Goal: Transaction & Acquisition: Book appointment/travel/reservation

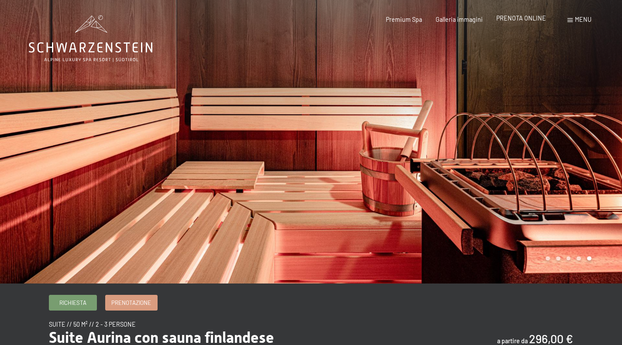
click at [540, 19] on span "PRENOTA ONLINE" at bounding box center [522, 17] width 50 height 7
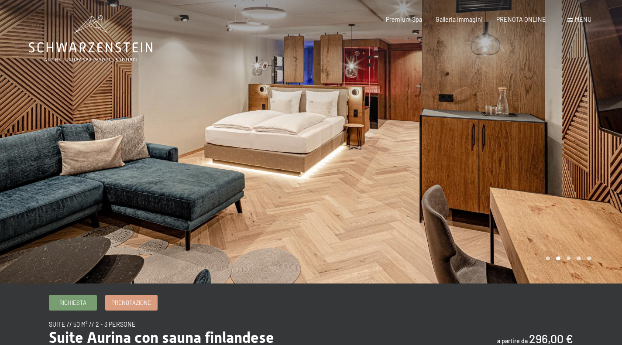
click at [576, 21] on span "Menu" at bounding box center [583, 19] width 17 height 7
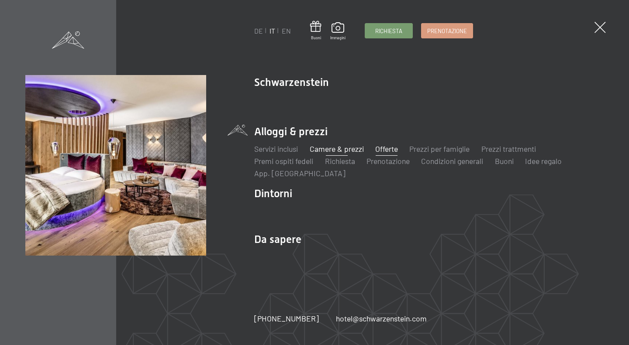
click at [379, 148] on link "Offerte" at bounding box center [386, 149] width 23 height 10
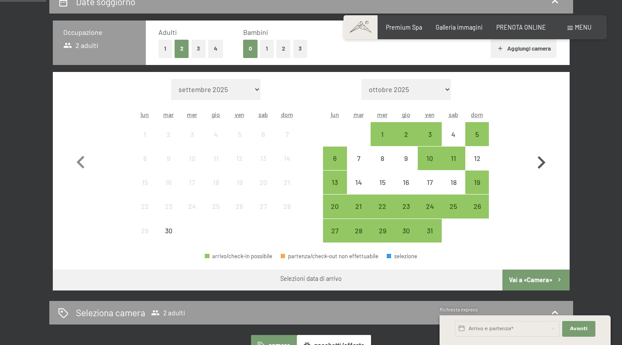
scroll to position [218, 0]
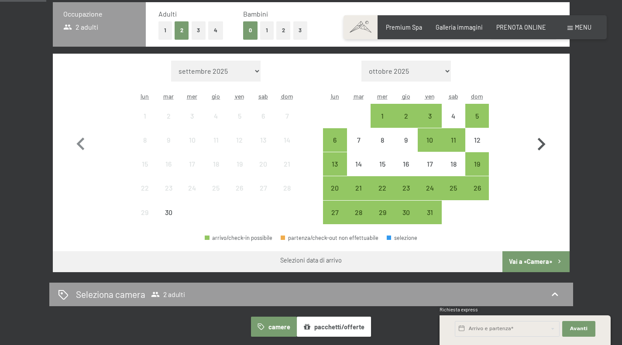
click at [538, 147] on icon "button" at bounding box center [541, 144] width 25 height 25
select select "2025-10-01"
select select "2025-11-01"
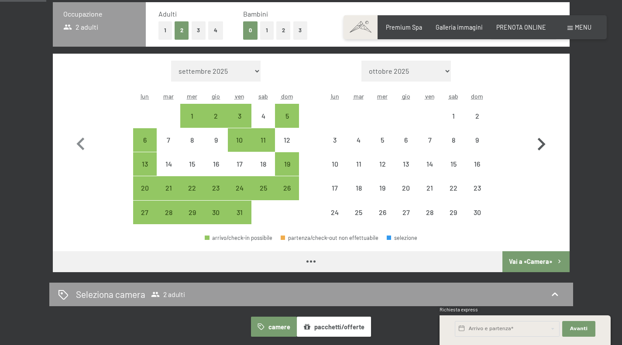
click at [538, 147] on icon "button" at bounding box center [541, 144] width 25 height 25
select select "2025-11-01"
select select "2025-12-01"
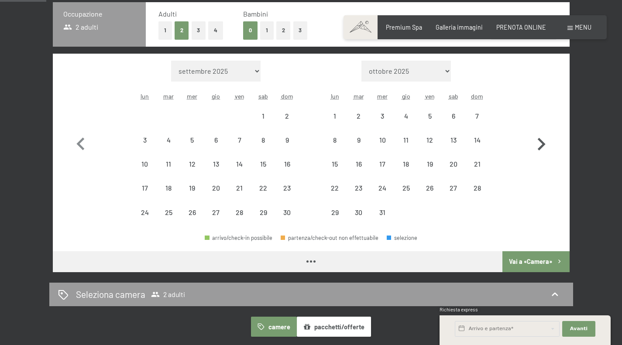
select select "2025-11-01"
select select "2025-12-01"
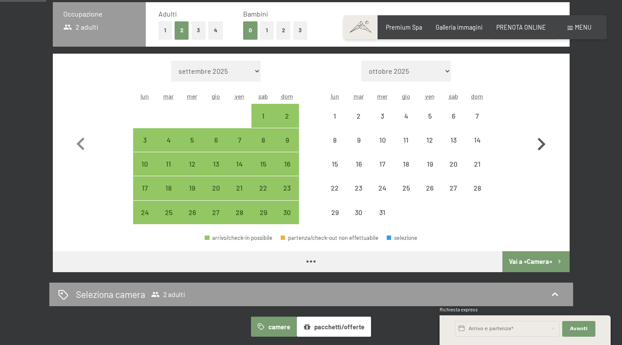
select select "2025-11-01"
select select "[DATE]"
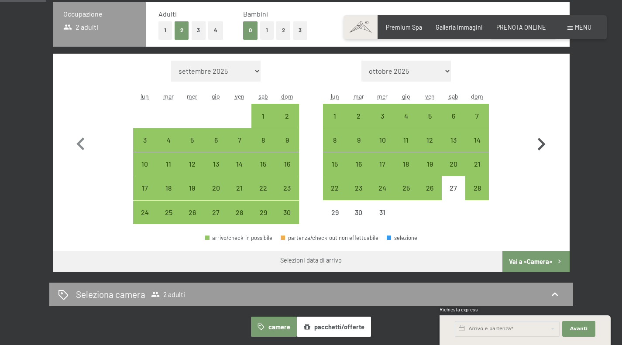
click at [538, 148] on icon "button" at bounding box center [541, 144] width 25 height 25
select select "[DATE]"
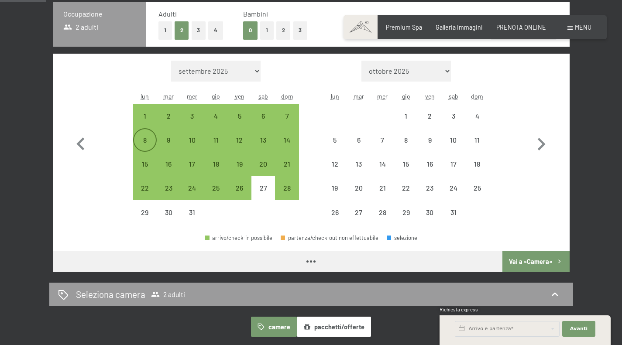
select select "[DATE]"
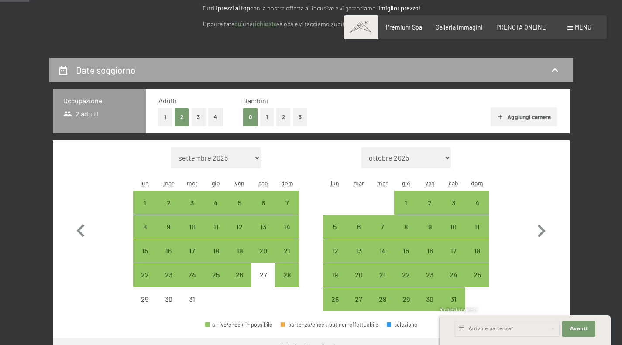
scroll to position [131, 0]
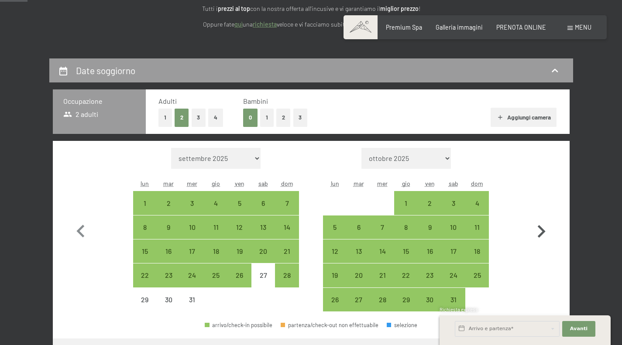
click at [543, 232] on icon "button" at bounding box center [542, 231] width 8 height 13
select select "2026-01-01"
select select "2026-02-01"
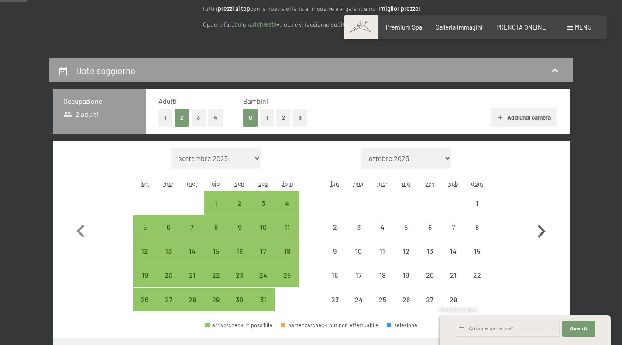
select select "2026-01-01"
select select "2026-02-01"
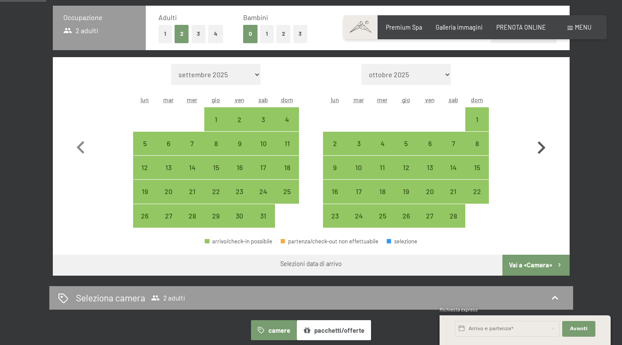
scroll to position [218, 0]
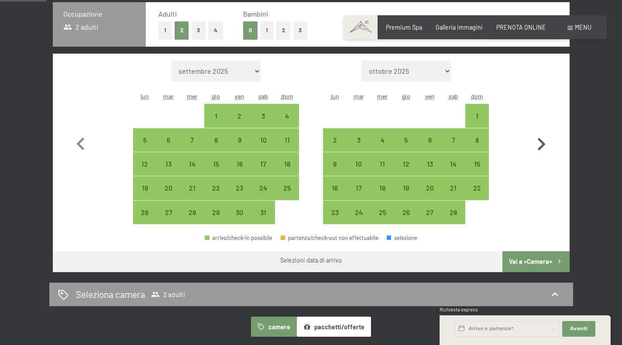
click at [543, 142] on icon "button" at bounding box center [542, 144] width 8 height 13
select select "2026-02-01"
select select "2026-03-01"
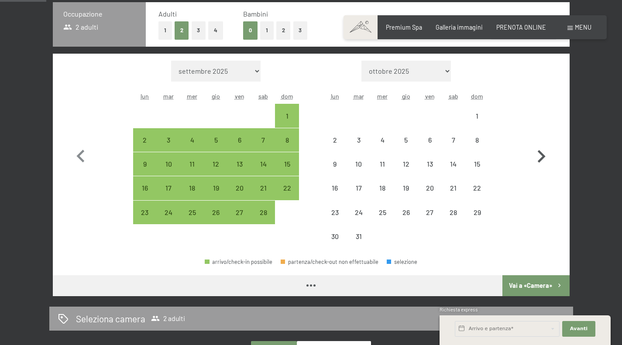
select select "2026-02-01"
select select "2026-03-01"
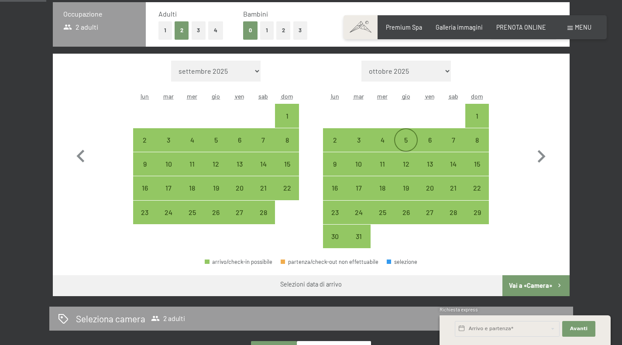
click at [407, 144] on div "5" at bounding box center [406, 148] width 22 height 22
select select "2026-02-01"
select select "2026-03-01"
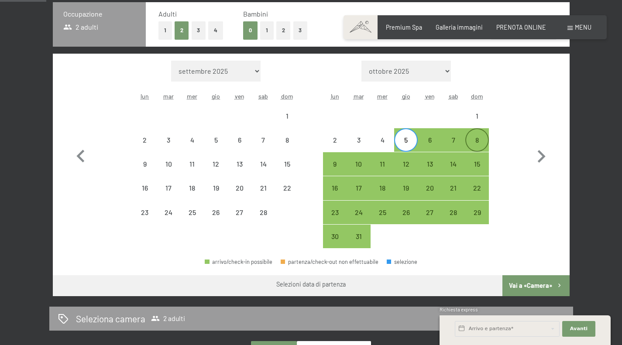
click at [486, 145] on div "8" at bounding box center [477, 148] width 22 height 22
select select "2026-02-01"
select select "2026-03-01"
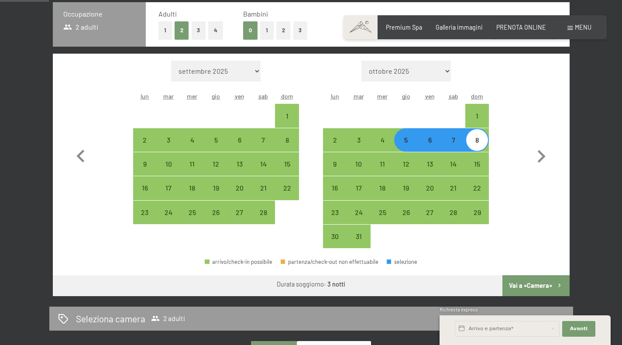
scroll to position [349, 0]
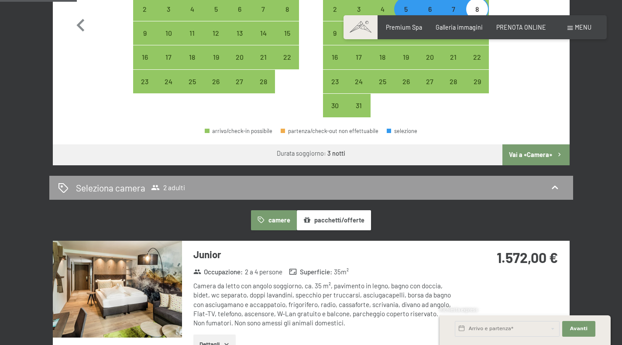
click at [524, 152] on button "Vai a «Camera»" at bounding box center [536, 155] width 67 height 21
select select "2026-02-01"
select select "2026-03-01"
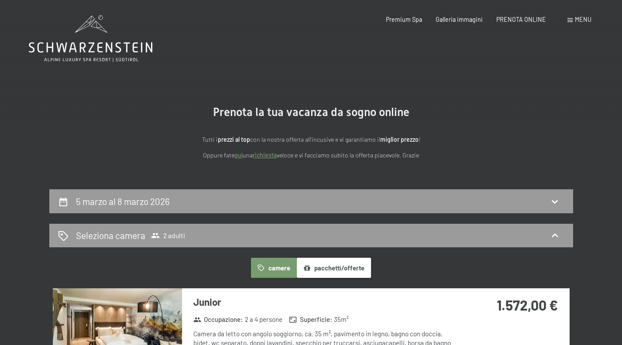
scroll to position [0, 0]
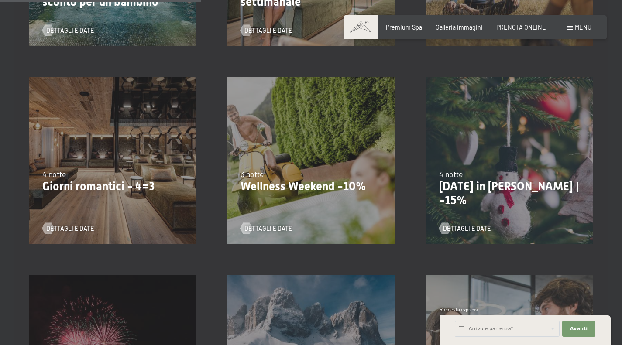
scroll to position [568, 0]
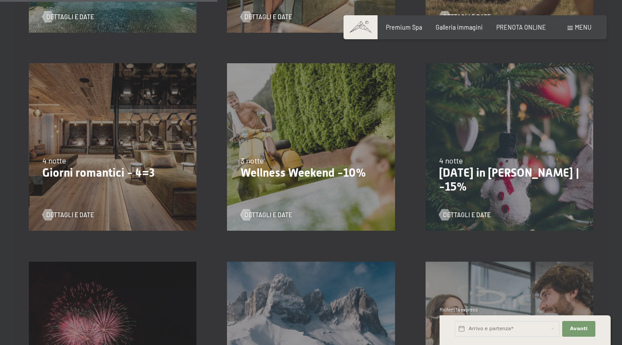
click at [136, 193] on div "9/11/2025-5/12/2025 8/12/2025-19/12/2025 11/1/2026-23/1/2026 8/3/2026-27/3/2026…" at bounding box center [113, 147] width 198 height 198
click at [110, 174] on p "Giorni romantici - 4=3" at bounding box center [112, 173] width 141 height 14
click at [75, 217] on span "Dettagli e Date" at bounding box center [79, 215] width 48 height 9
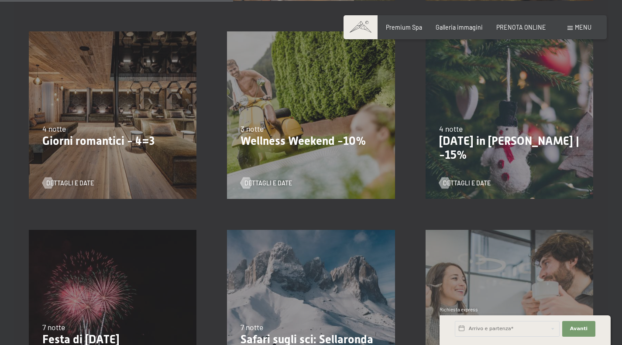
scroll to position [609, 0]
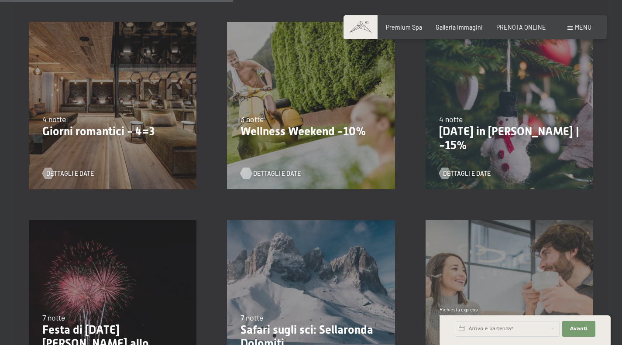
click at [262, 173] on span "Dettagli e Date" at bounding box center [277, 173] width 48 height 9
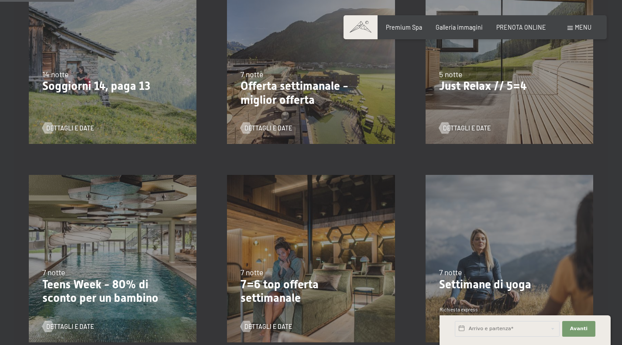
scroll to position [83, 0]
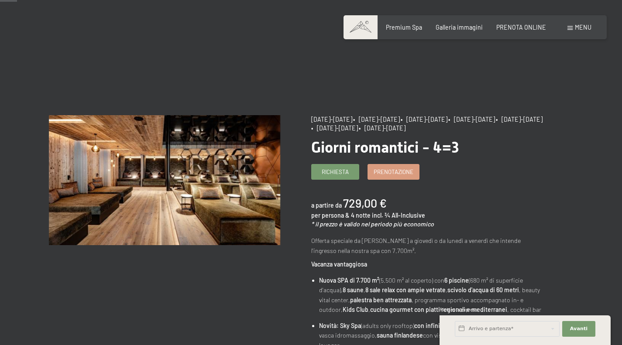
scroll to position [44, 0]
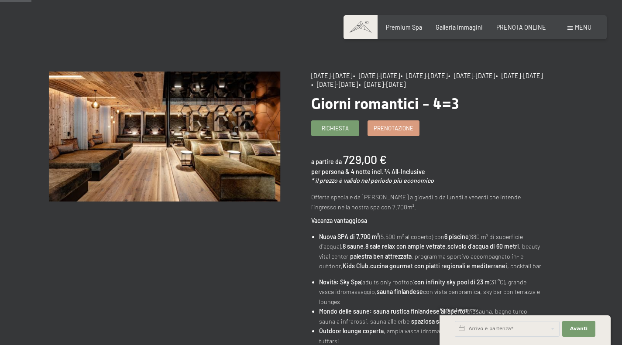
drag, startPoint x: 504, startPoint y: 96, endPoint x: 518, endPoint y: 96, distance: 14.8
click at [518, 96] on h1 "Giorni romantici - 4=3" at bounding box center [426, 104] width 231 height 18
click at [400, 132] on link "Prenotazione" at bounding box center [393, 127] width 51 height 14
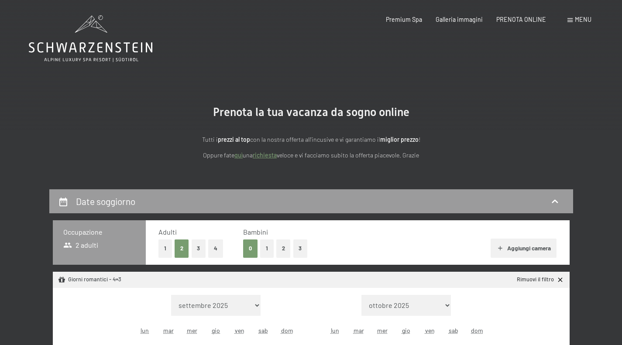
select select "[DATE]"
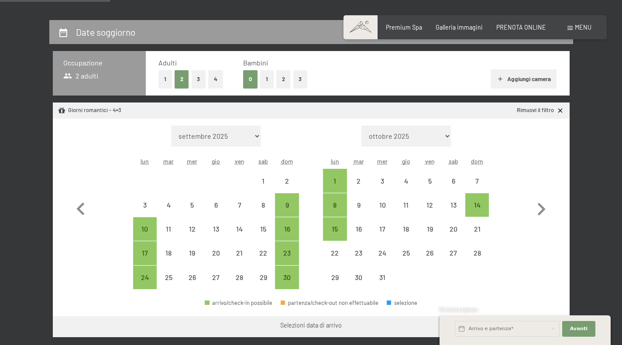
scroll to position [175, 0]
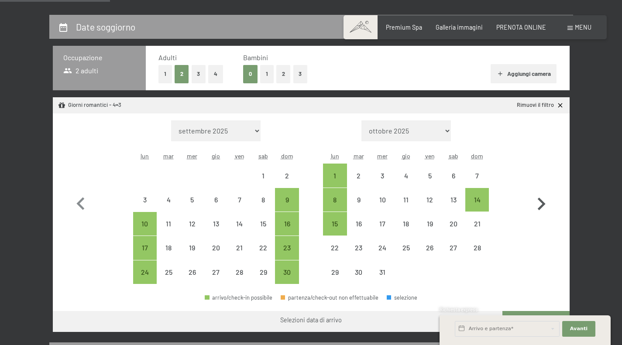
click at [542, 208] on icon "button" at bounding box center [541, 204] width 25 height 25
select select "2025-12-01"
select select "2026-01-01"
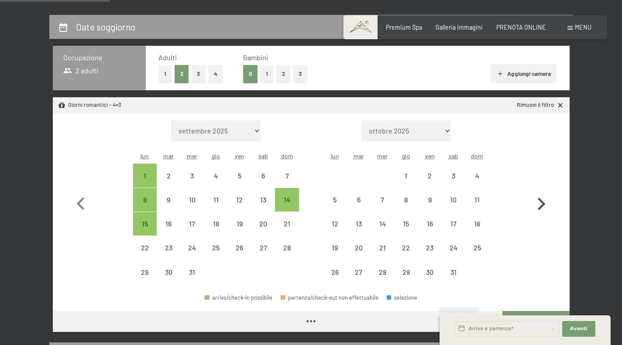
select select "2025-12-01"
select select "2026-01-01"
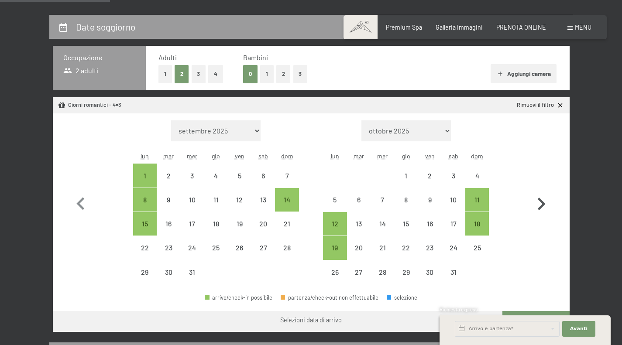
click at [542, 208] on icon "button" at bounding box center [541, 204] width 25 height 25
select select "2026-01-01"
select select "2026-02-01"
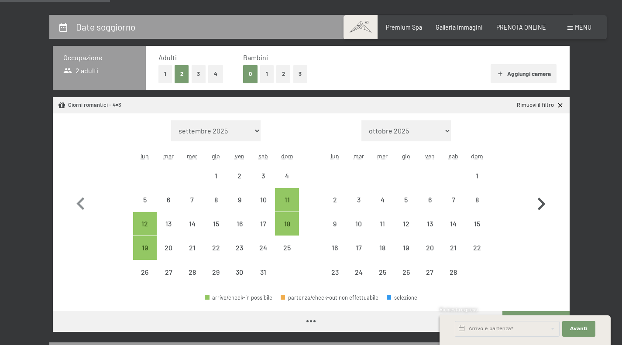
select select "2026-01-01"
select select "2026-02-01"
click at [542, 208] on icon "button" at bounding box center [541, 204] width 25 height 25
select select "2026-02-01"
select select "2026-03-01"
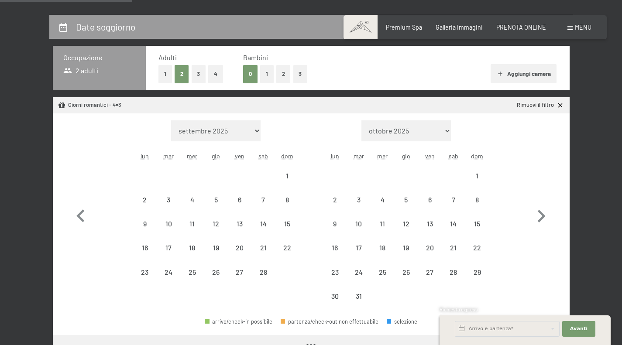
scroll to position [262, 0]
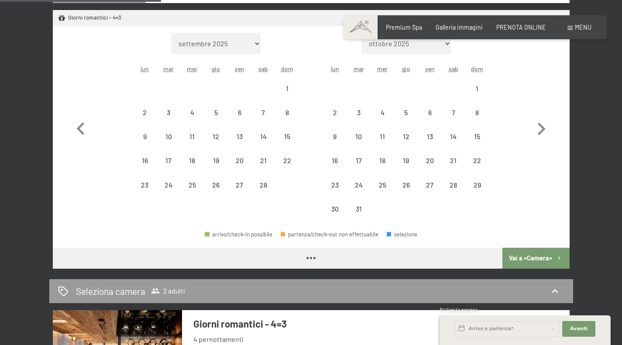
select select "2026-02-01"
select select "2026-03-01"
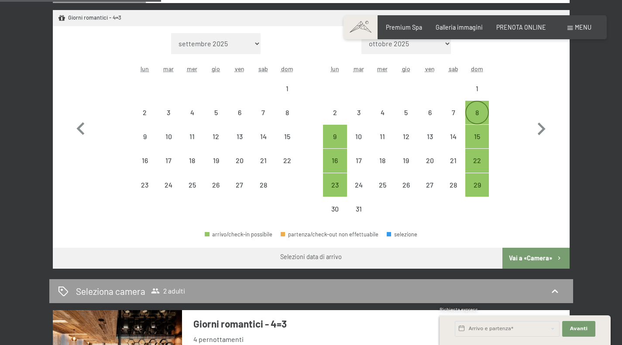
click at [482, 113] on div "8" at bounding box center [477, 120] width 22 height 22
select select "2026-02-01"
select select "2026-03-01"
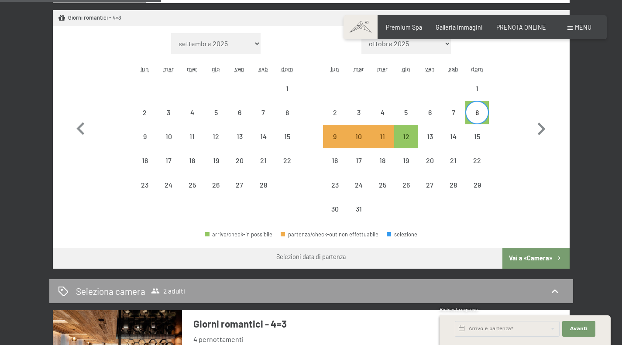
click at [472, 121] on div "8" at bounding box center [477, 120] width 22 height 22
select select "2026-02-01"
select select "2026-03-01"
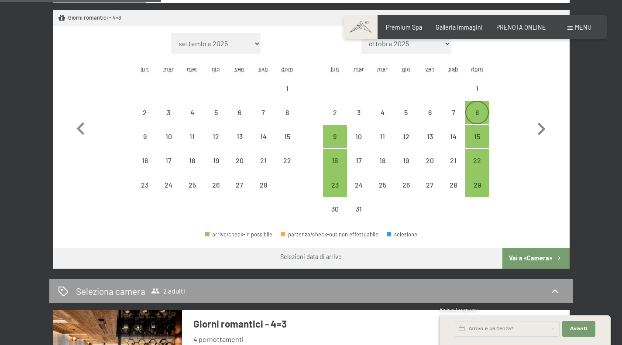
click at [483, 107] on div "8" at bounding box center [477, 113] width 22 height 22
select select "2026-02-01"
select select "2026-03-01"
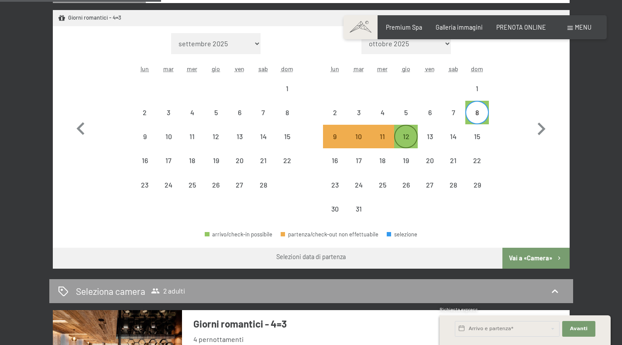
click at [409, 142] on div "12" at bounding box center [406, 144] width 22 height 22
select select "2026-02-01"
select select "2026-03-01"
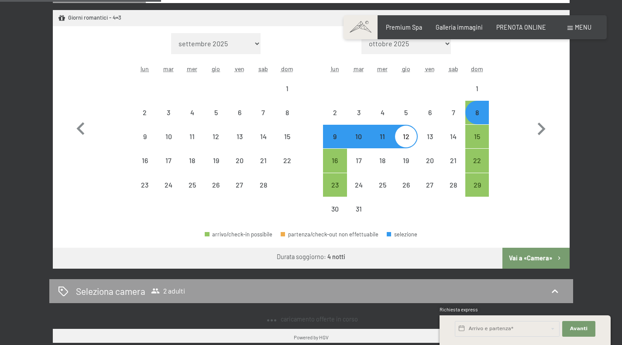
select select "2025-11-01"
select select "2025-12-01"
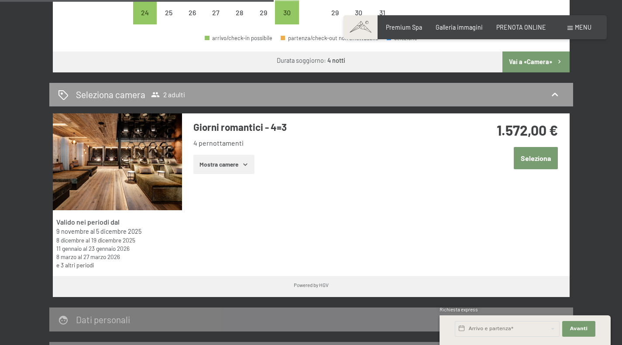
scroll to position [393, 0]
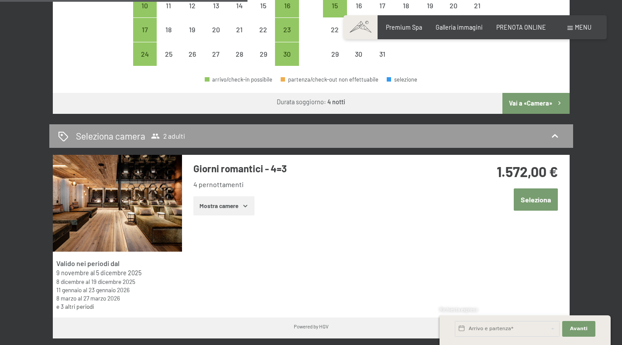
click at [536, 102] on button "Vai a «Camera»" at bounding box center [536, 103] width 67 height 21
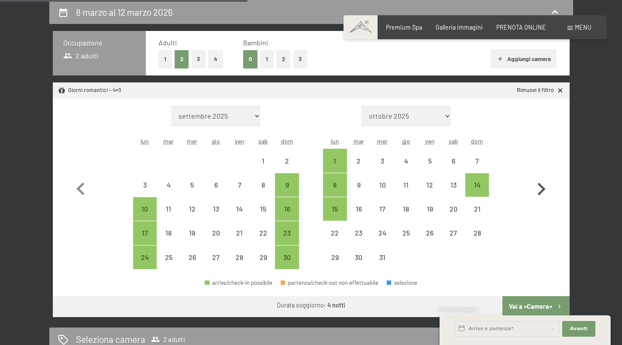
select select "2025-11-01"
select select "2025-12-01"
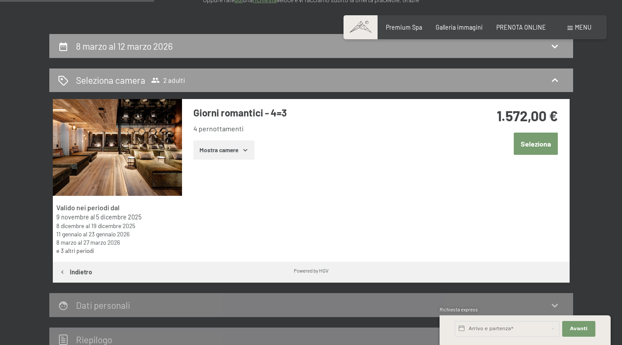
scroll to position [146, 0]
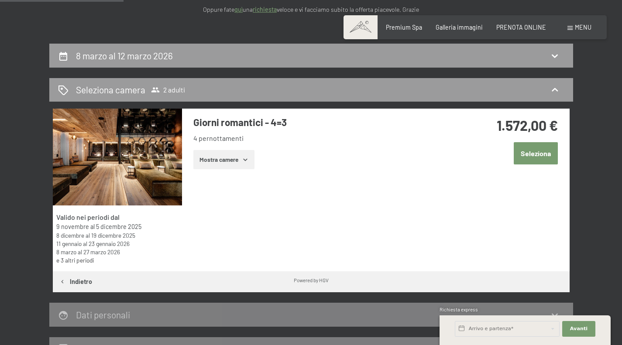
click at [218, 157] on button "Mostra camere" at bounding box center [223, 159] width 61 height 19
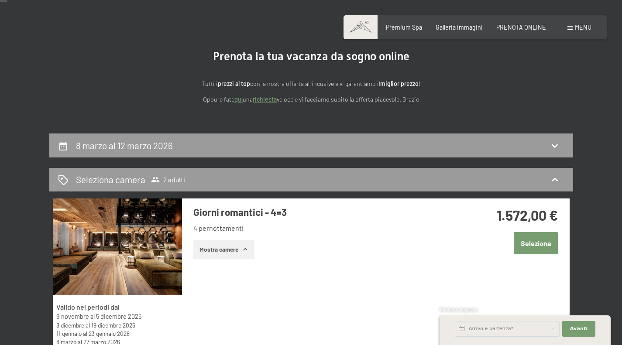
scroll to position [87, 0]
